Goal: Transaction & Acquisition: Purchase product/service

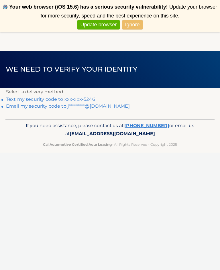
click at [83, 99] on link "Text my security code to xxx-xxx-5246" at bounding box center [50, 99] width 89 height 5
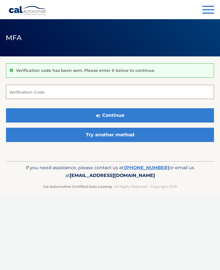
click at [76, 90] on input "Verification Code" at bounding box center [110, 92] width 208 height 14
type input "715014"
click at [114, 113] on button "Continue" at bounding box center [110, 115] width 208 height 14
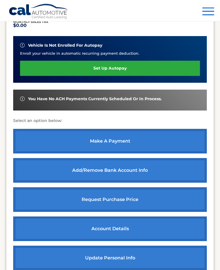
scroll to position [142, 0]
click at [121, 141] on link "make a payment" at bounding box center [110, 141] width 194 height 25
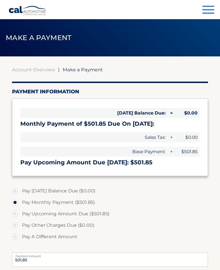
select select "YzU3MmM4ZTMtYjg2ZC00NDcyLWI5MjgtMjZlOGFmOGI4YjMx"
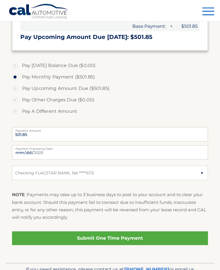
scroll to position [133, 0]
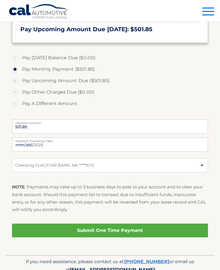
click at [131, 229] on link "Submit One Time Payment" at bounding box center [110, 231] width 196 height 14
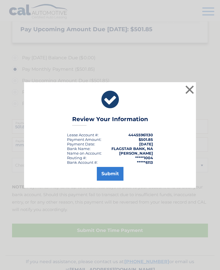
click at [118, 180] on button "Submit" at bounding box center [110, 174] width 27 height 14
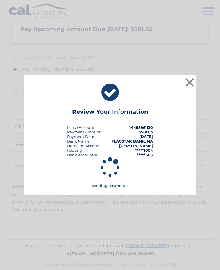
scroll to position [125, 0]
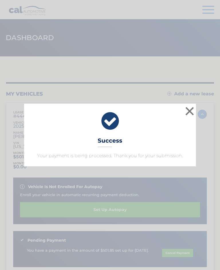
click at [188, 113] on button "×" at bounding box center [189, 111] width 11 height 11
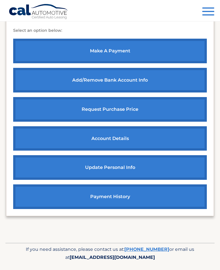
scroll to position [254, 0]
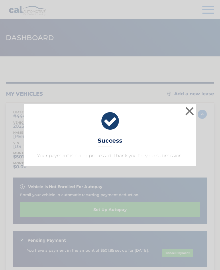
click at [190, 111] on button "×" at bounding box center [189, 111] width 11 height 11
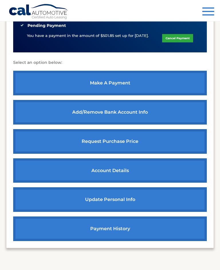
scroll to position [216, 0]
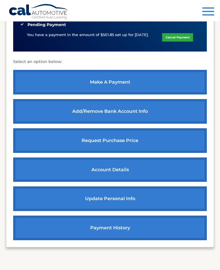
click at [131, 224] on link "payment history" at bounding box center [110, 228] width 194 height 25
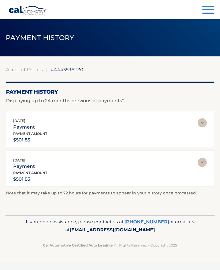
click at [204, 122] on img at bounding box center [202, 122] width 9 height 9
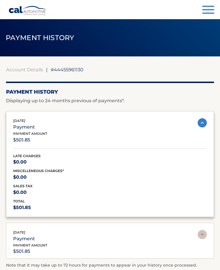
click at [202, 233] on img at bounding box center [202, 234] width 9 height 9
